Goal: Register for event/course

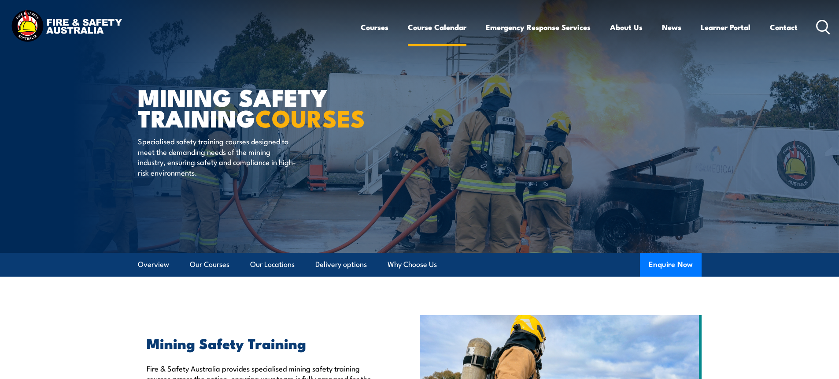
click at [432, 26] on link "Course Calendar" at bounding box center [437, 26] width 59 height 23
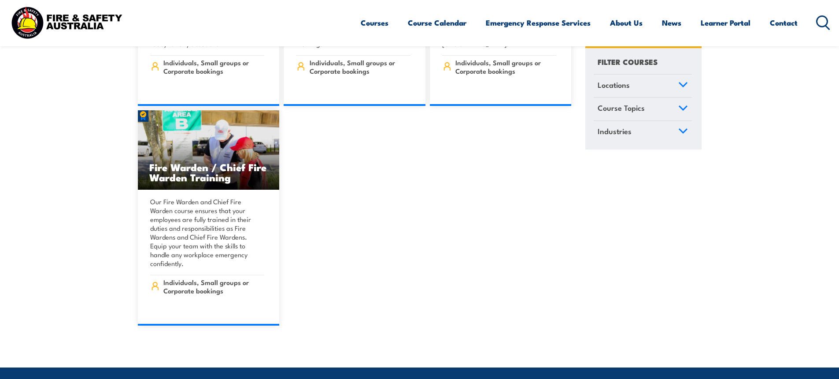
scroll to position [10092, 0]
